Goal: Task Accomplishment & Management: Manage account settings

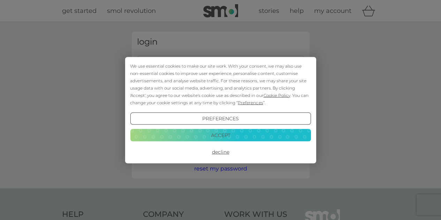
click at [195, 135] on button "Accept" at bounding box center [220, 135] width 180 height 13
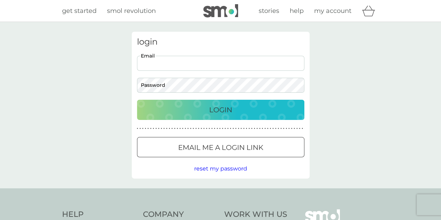
click at [192, 57] on input "Email" at bounding box center [220, 63] width 167 height 15
type input "[EMAIL_ADDRESS][DOMAIN_NAME]"
click at [218, 105] on p "Login" at bounding box center [220, 109] width 23 height 11
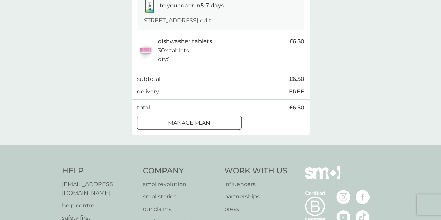
scroll to position [130, 0]
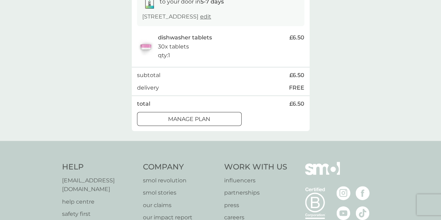
click at [175, 114] on button "Manage plan" at bounding box center [189, 119] width 104 height 14
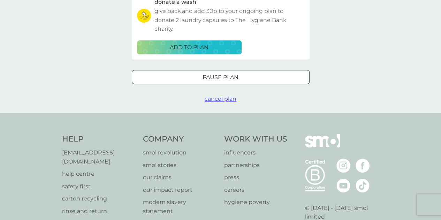
scroll to position [245, 0]
